Goal: Transaction & Acquisition: Purchase product/service

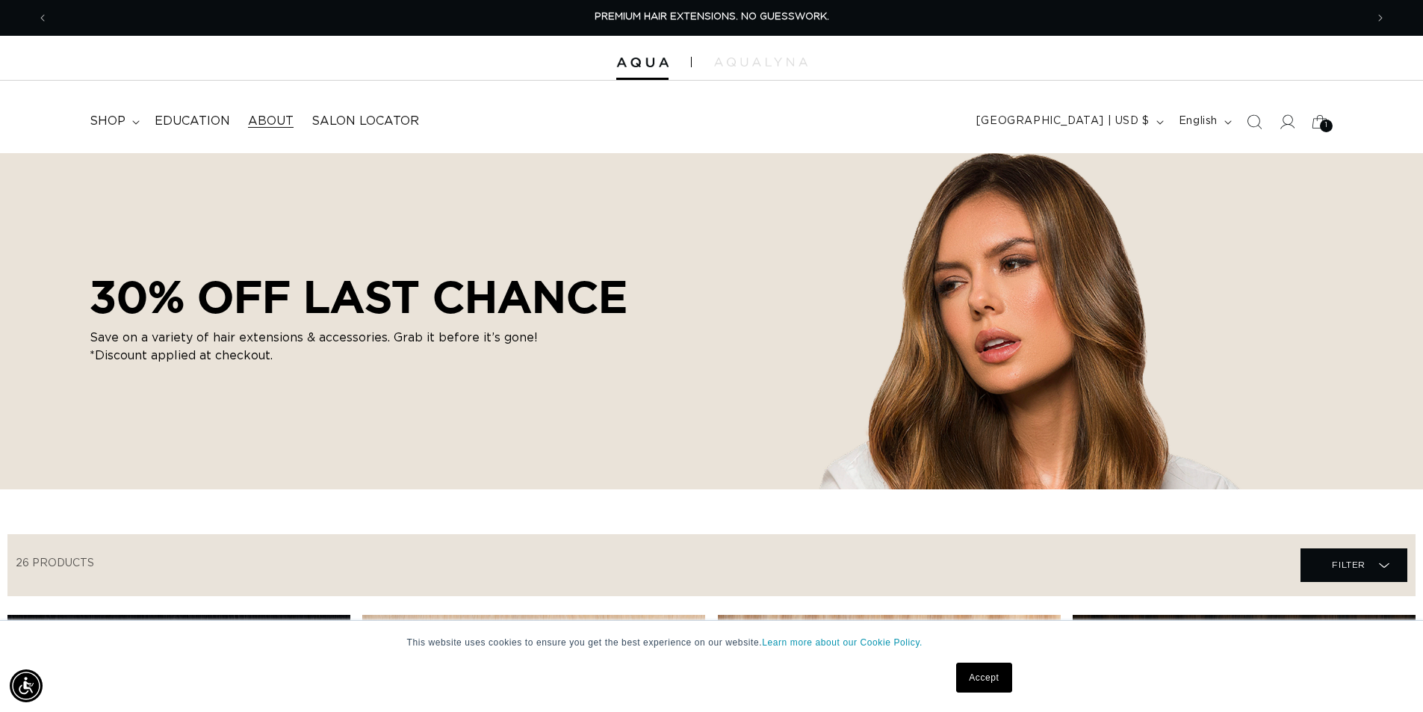
click at [275, 126] on span "About" at bounding box center [271, 122] width 46 height 16
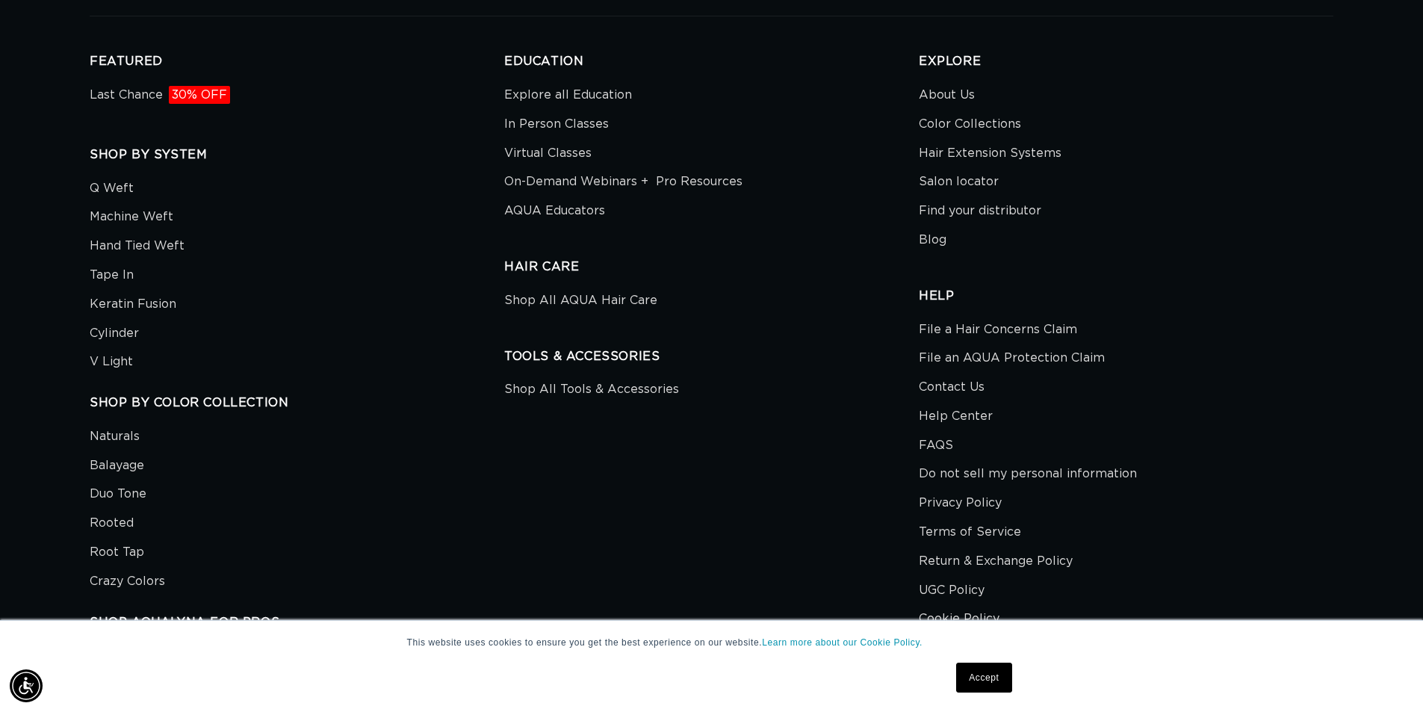
scroll to position [3504, 0]
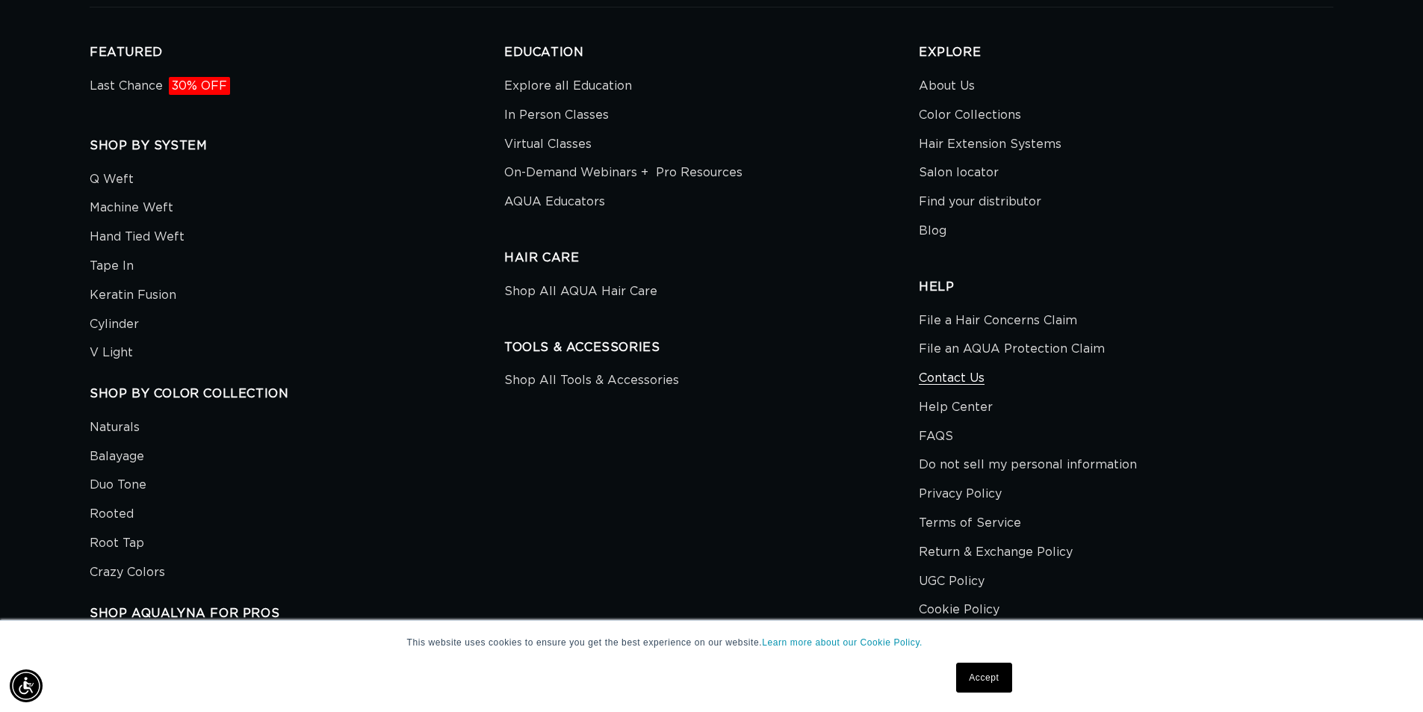
click at [940, 377] on link "Contact Us" at bounding box center [951, 378] width 66 height 29
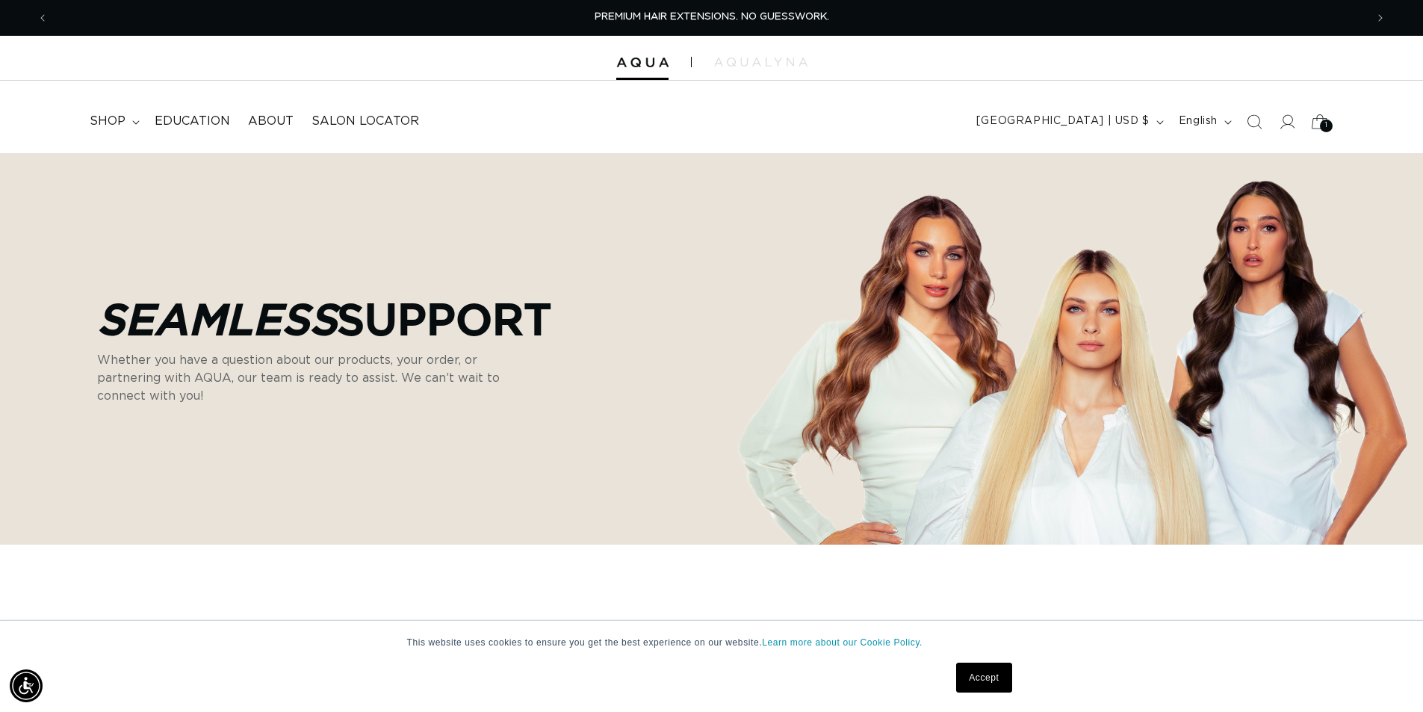
click at [1325, 126] on span "1" at bounding box center [1326, 125] width 3 height 13
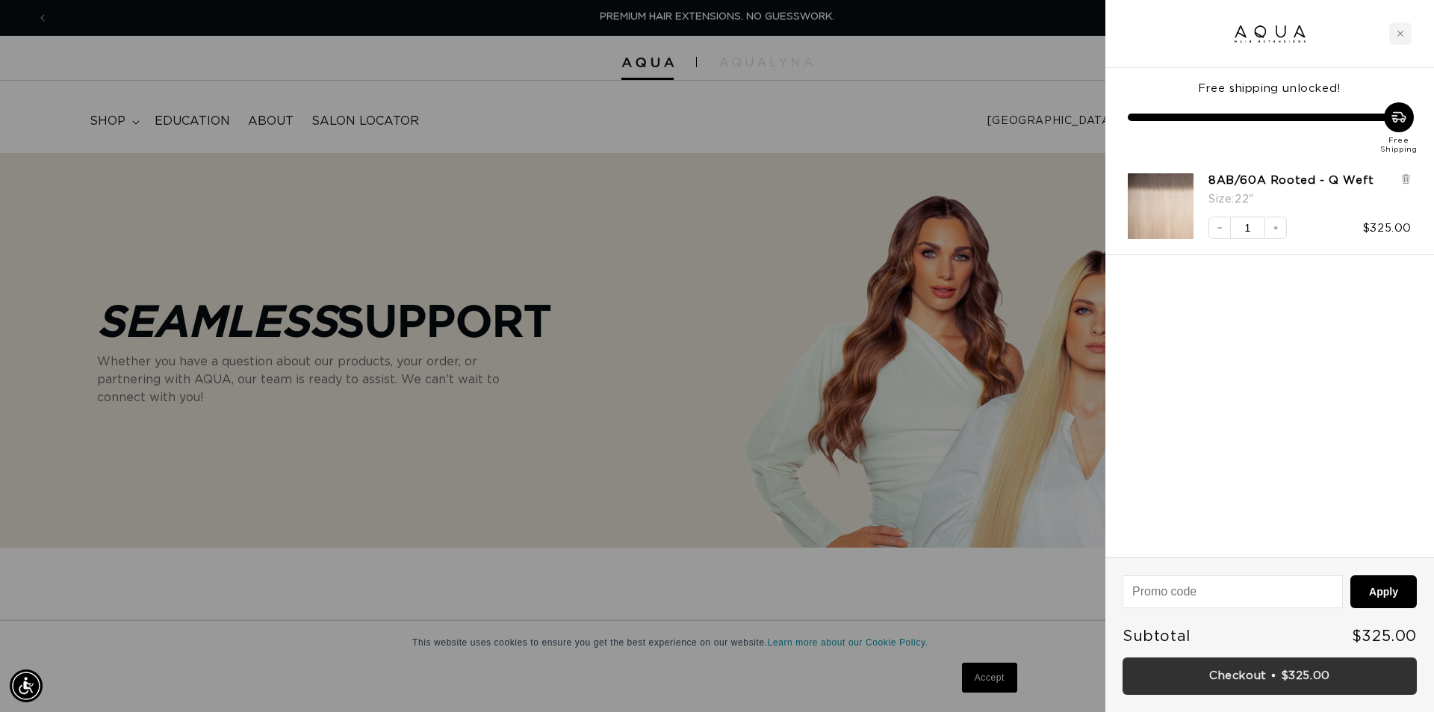
click at [1286, 678] on link "Checkout • $325.00" at bounding box center [1269, 676] width 294 height 38
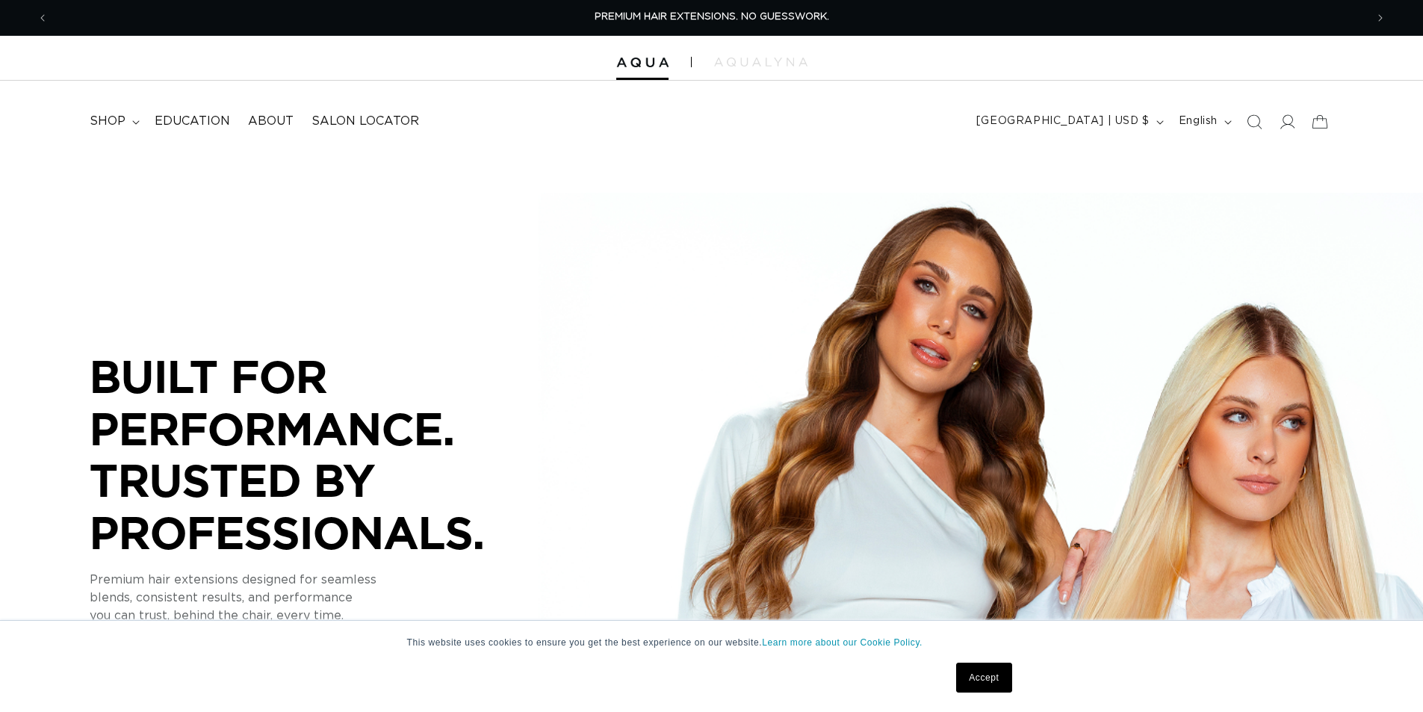
click at [1286, 122] on icon at bounding box center [1286, 121] width 15 height 15
